Goal: Answer question/provide support: Share knowledge or assist other users

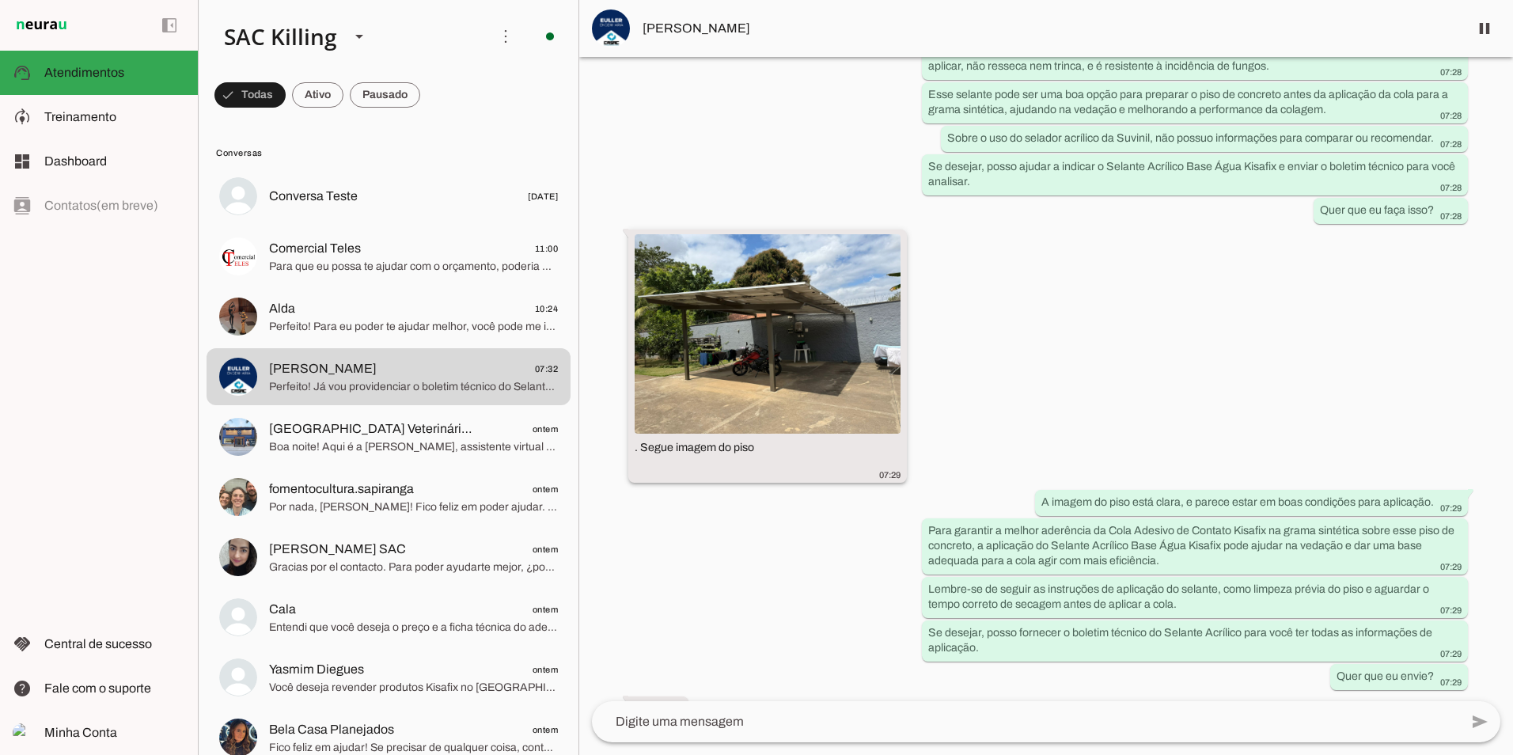
scroll to position [1115, 0]
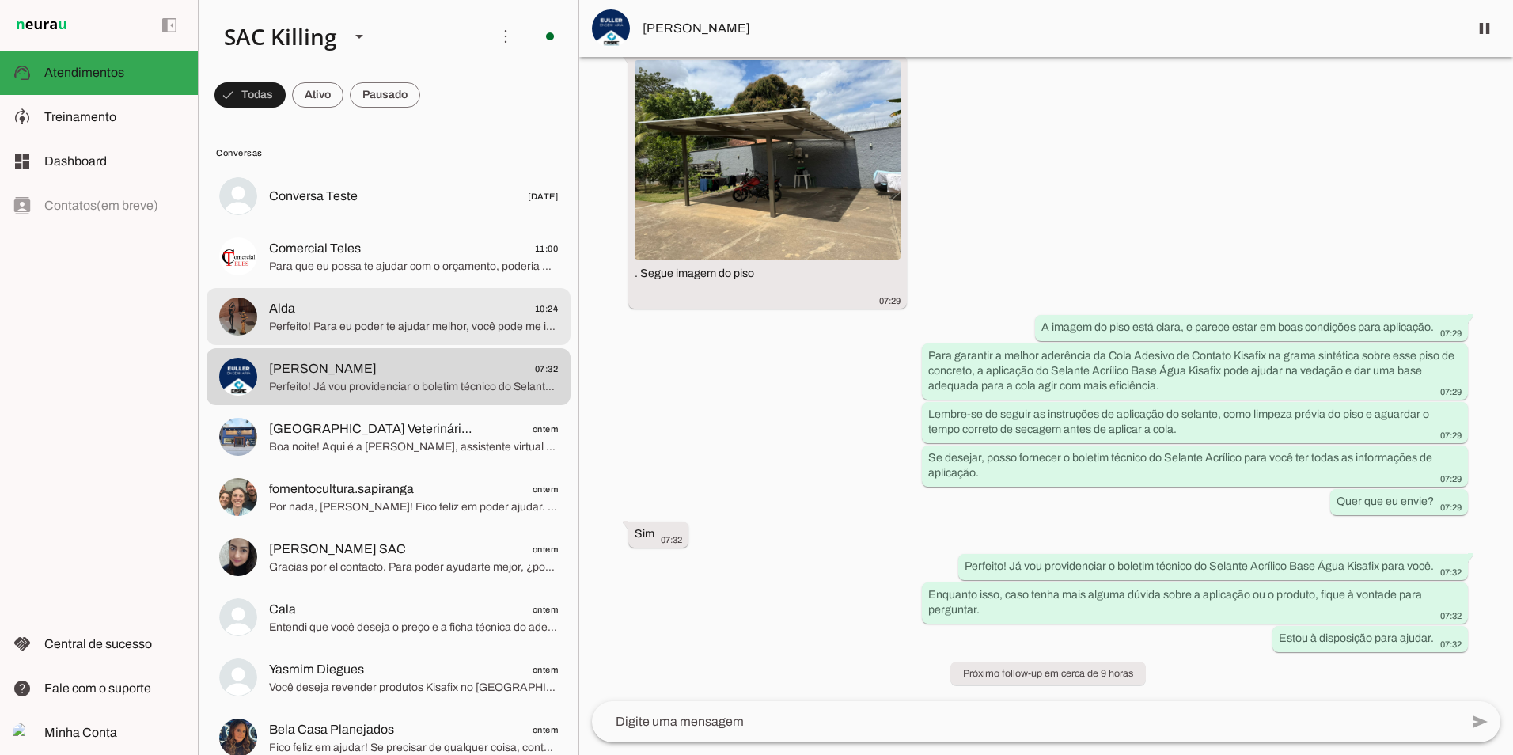
click at [323, 315] on span "Alda 10:24" at bounding box center [413, 309] width 289 height 20
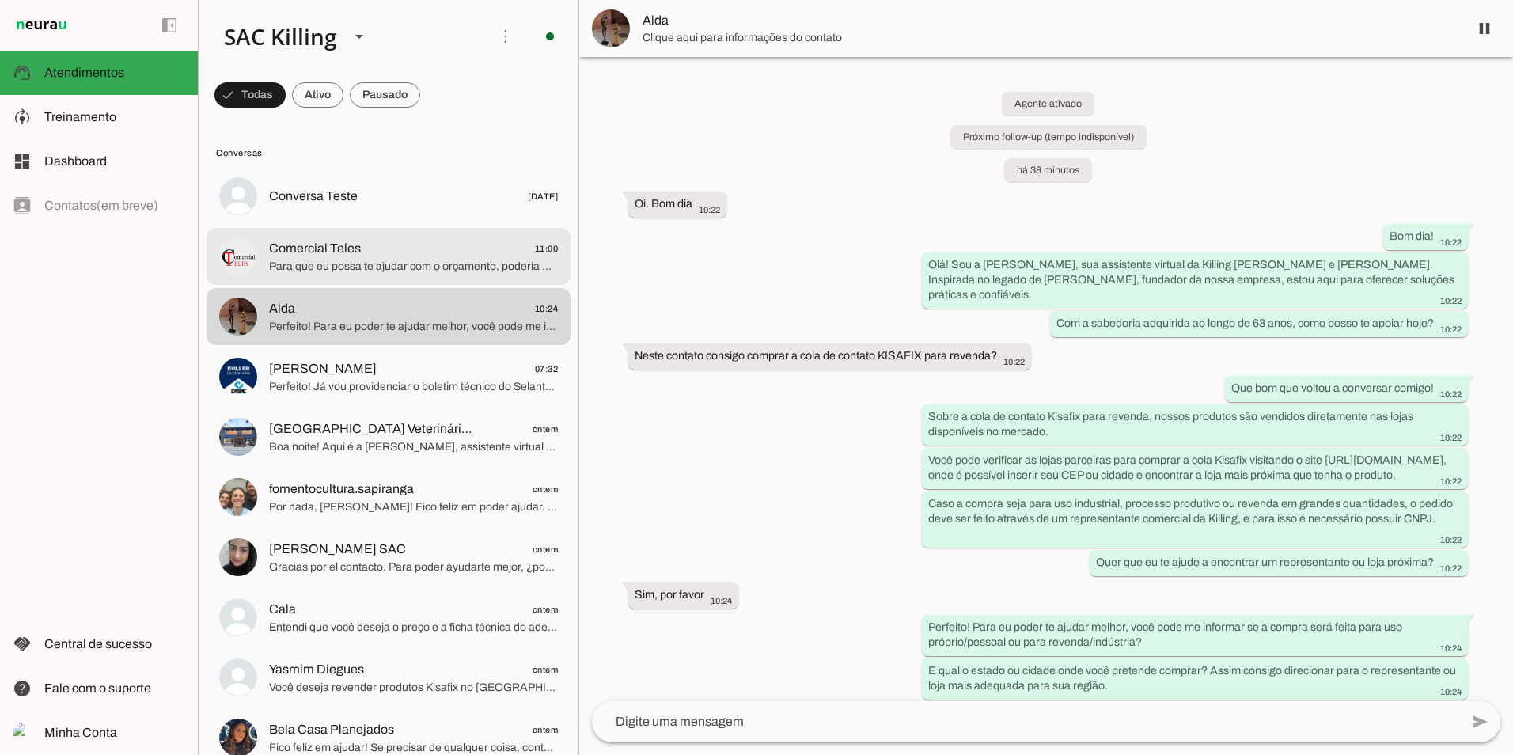
click at [332, 267] on span "Para que eu possa te ajudar com o orçamento, poderia me informar se a compra se…" at bounding box center [413, 267] width 289 height 16
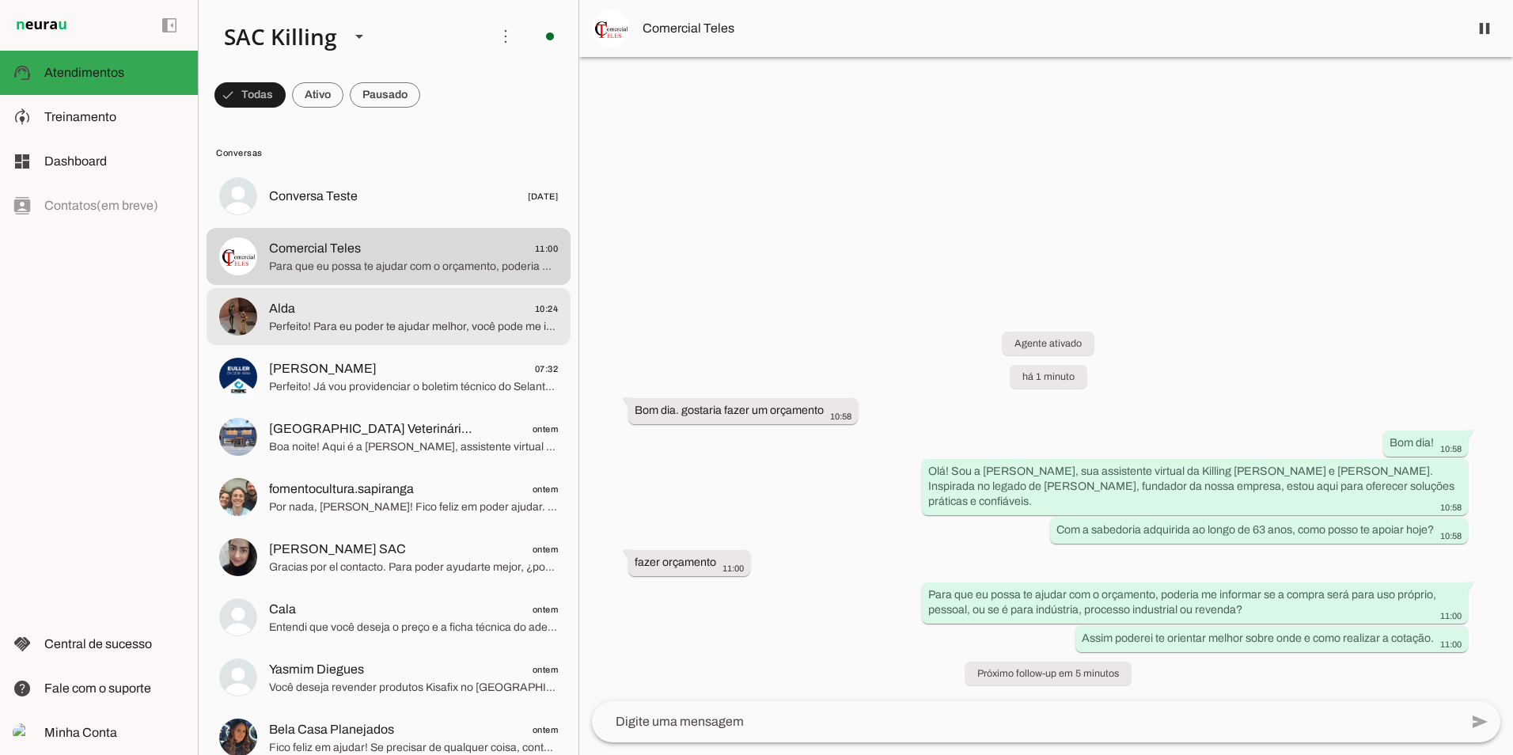
click at [342, 309] on span "Alda 10:24" at bounding box center [413, 309] width 289 height 20
